Goal: Transaction & Acquisition: Subscribe to service/newsletter

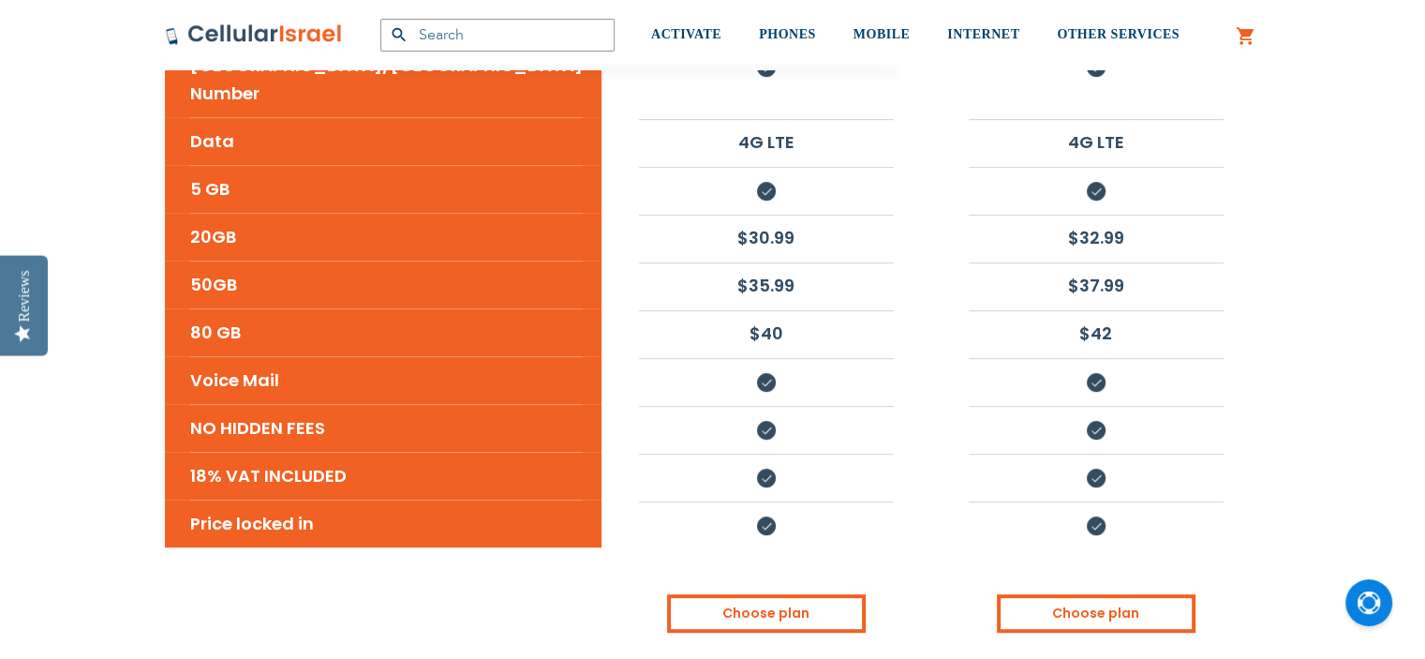
scroll to position [862, 0]
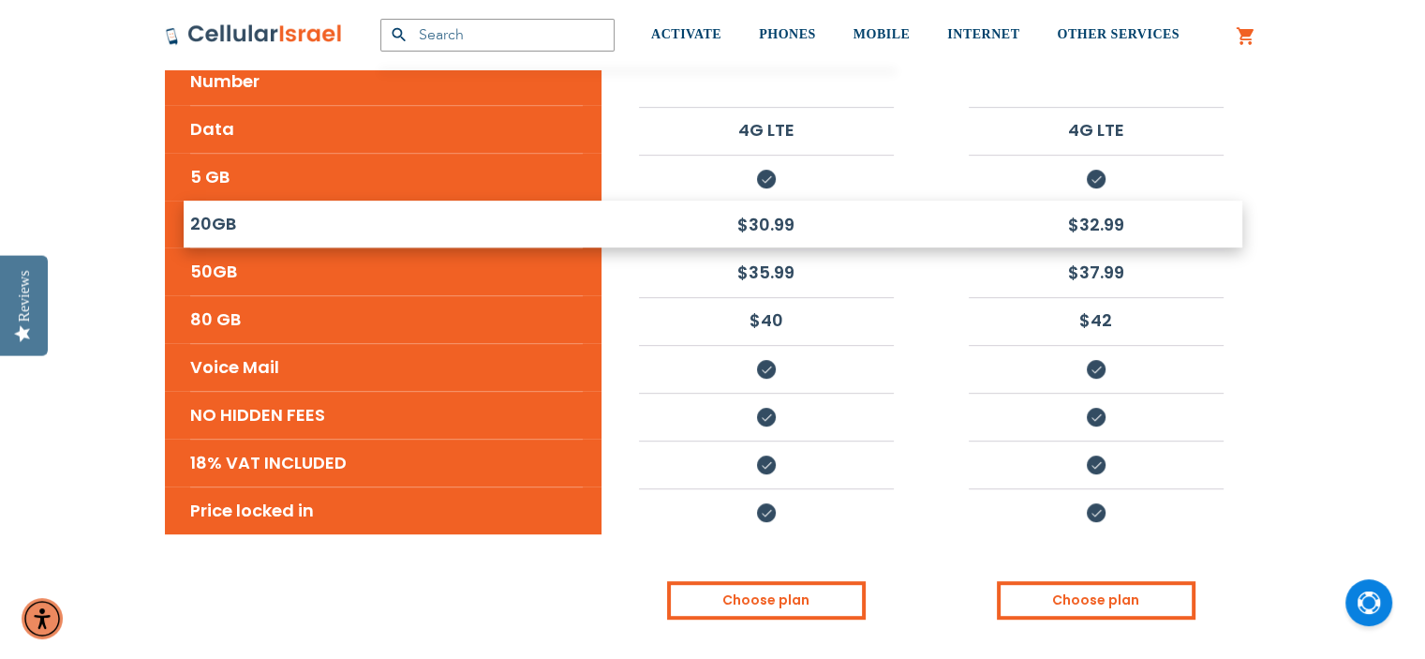
click at [259, 200] on li "20GB" at bounding box center [386, 223] width 393 height 47
click at [215, 200] on li "20GB" at bounding box center [386, 223] width 393 height 47
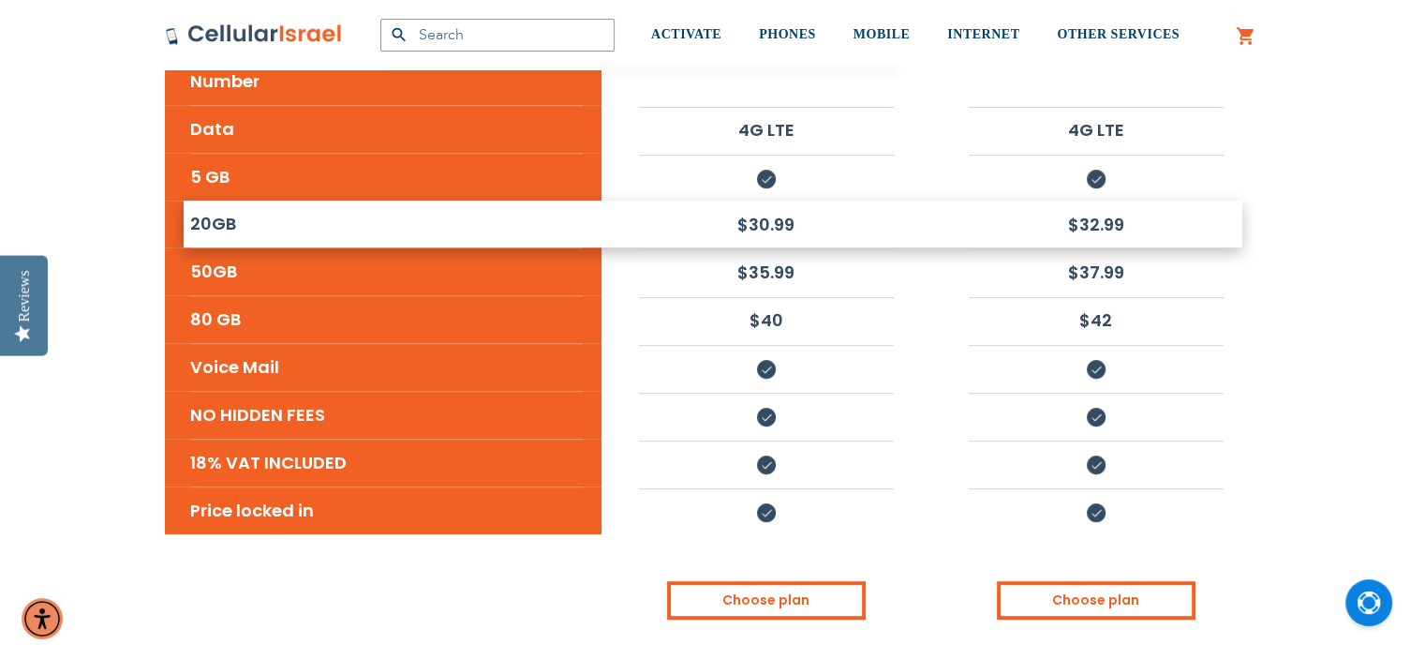
click at [215, 200] on li "20GB" at bounding box center [386, 223] width 393 height 47
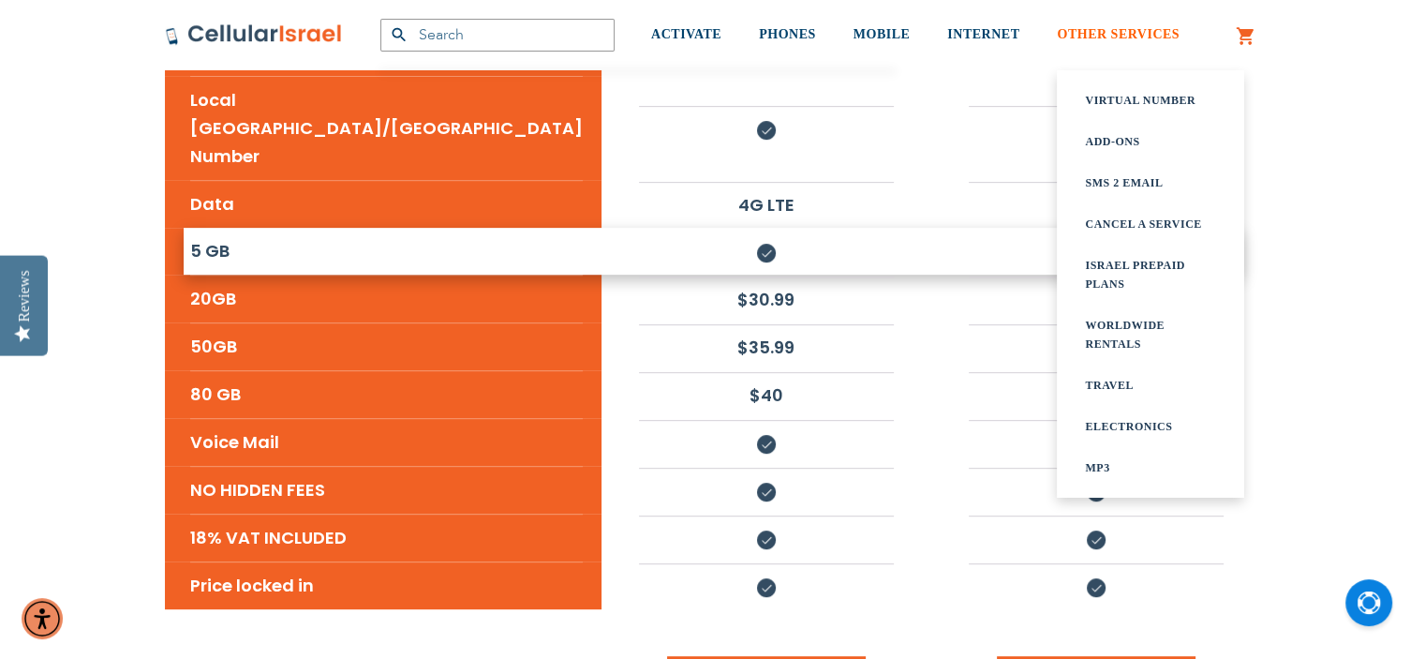
scroll to position [750, 0]
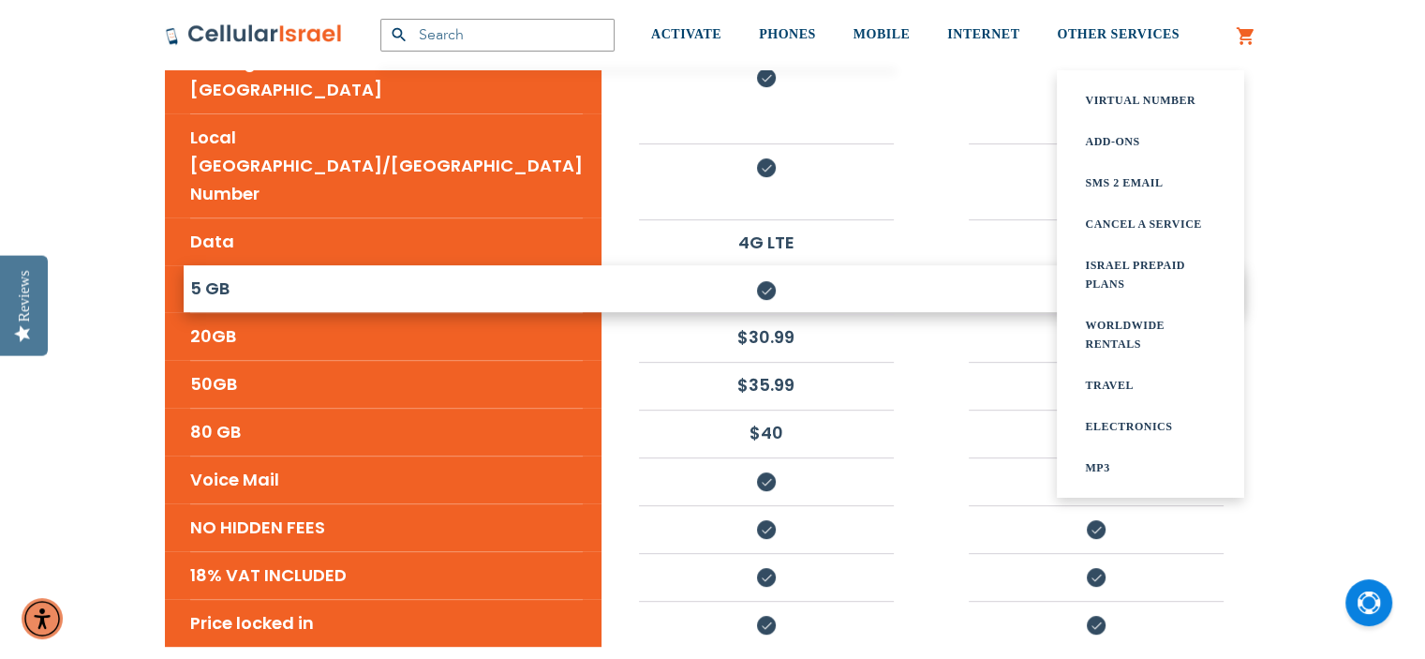
click at [1106, 138] on link "Add-ons" at bounding box center [1150, 141] width 131 height 19
